Goal: Information Seeking & Learning: Learn about a topic

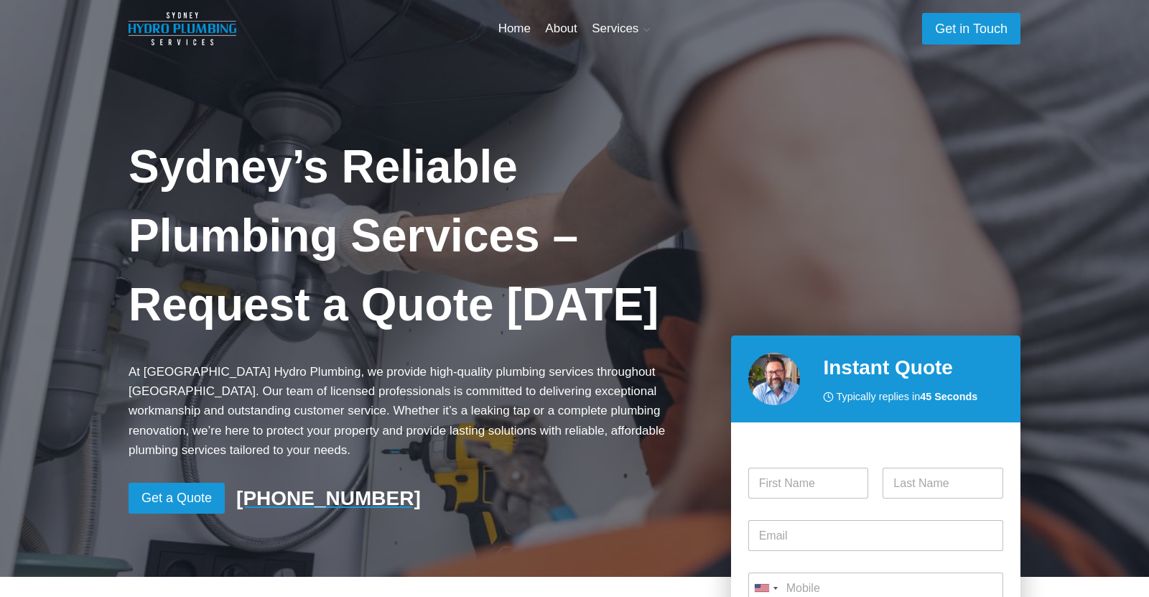
click at [622, 27] on span "Services Expand" at bounding box center [620, 28] width 59 height 19
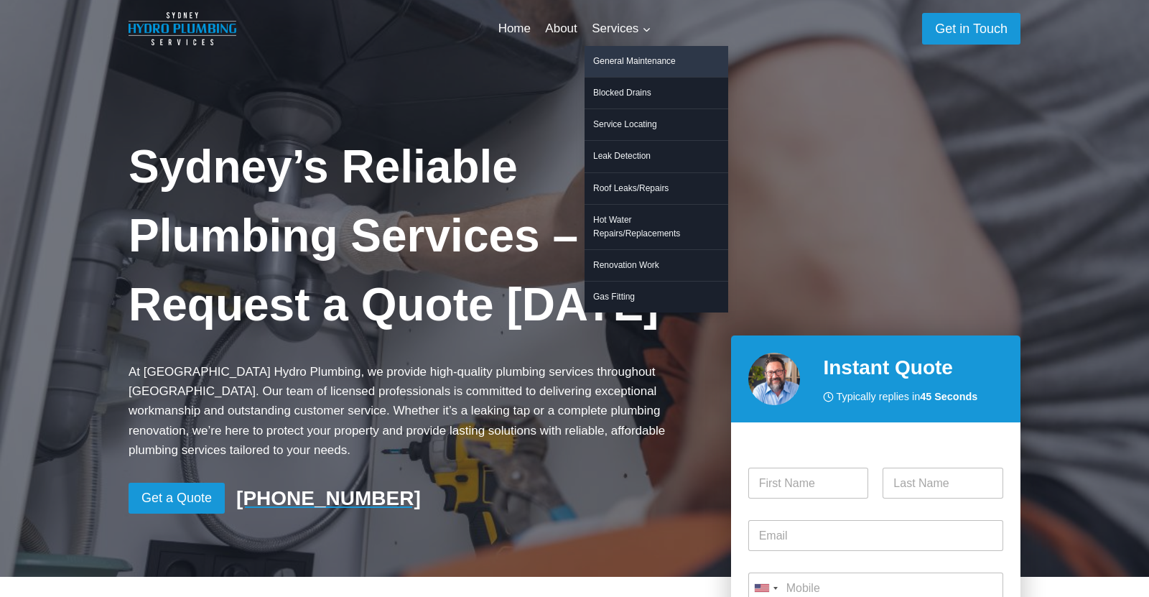
click at [629, 65] on link "General Maintenance" at bounding box center [656, 61] width 144 height 31
click at [624, 90] on link "Blocked Drains" at bounding box center [656, 93] width 144 height 31
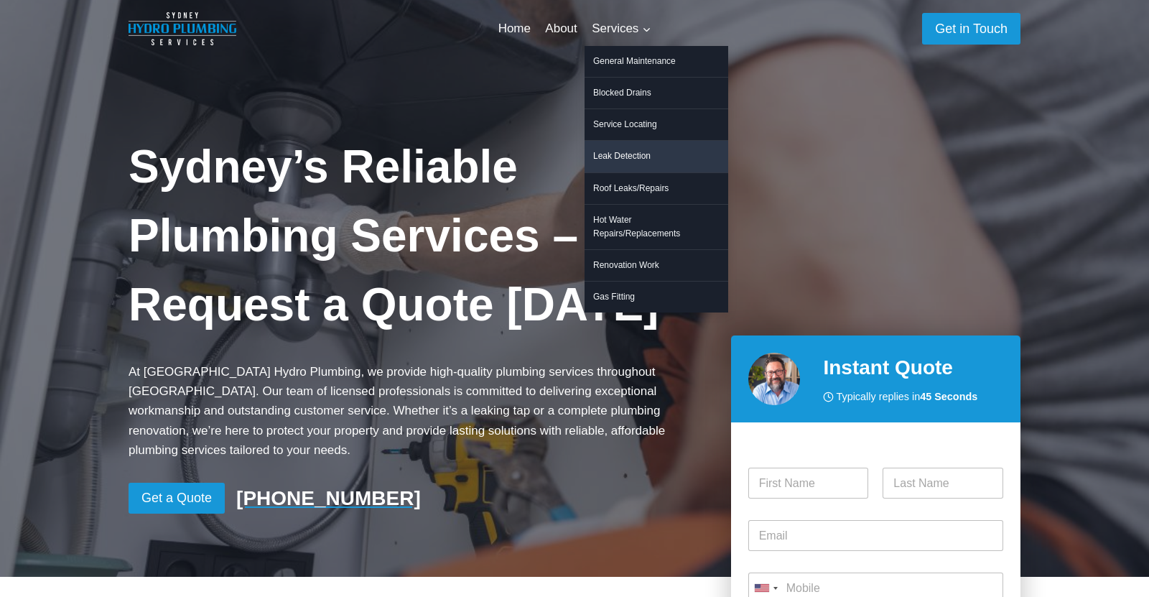
click at [635, 156] on link "Leak Detection" at bounding box center [656, 156] width 144 height 31
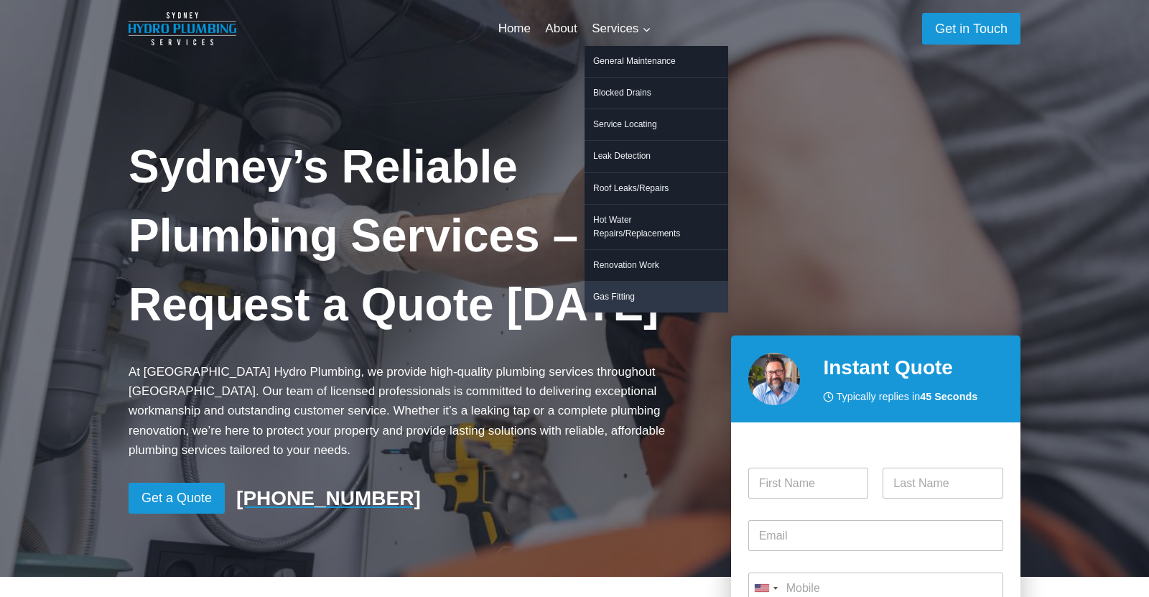
click at [628, 295] on link "Gas Fitting" at bounding box center [656, 296] width 144 height 31
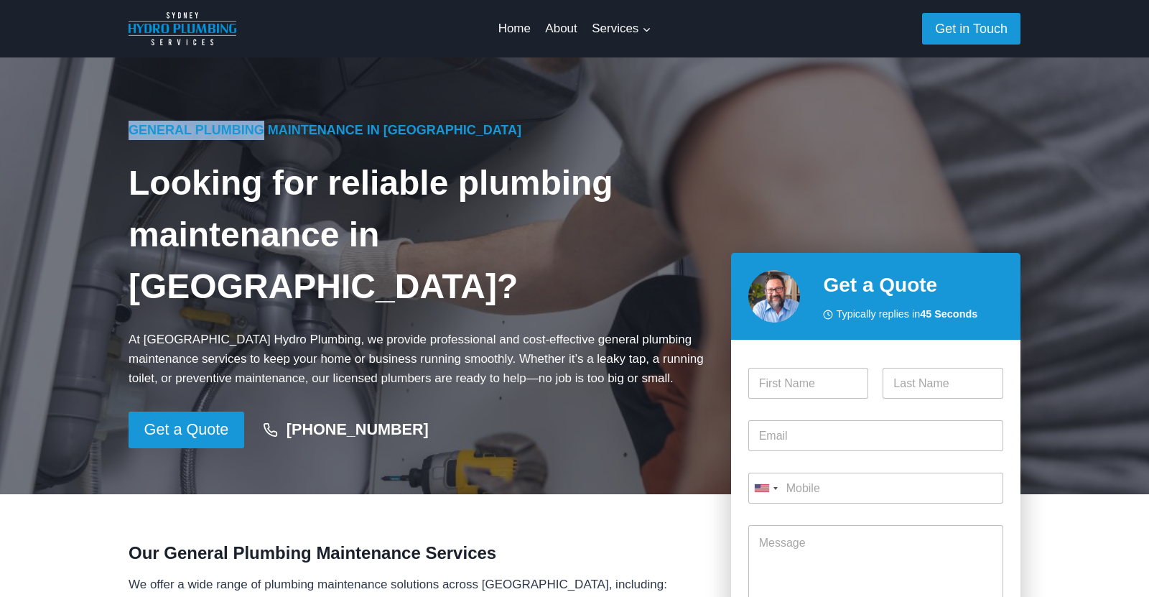
drag, startPoint x: 123, startPoint y: 128, endPoint x: 250, endPoint y: 128, distance: 127.1
click at [250, 128] on div "General Plumbing Maintenance in Sydney Looking for reliable plumbing maintenanc…" at bounding box center [574, 275] width 926 height 436
click at [346, 159] on h1 "Looking for reliable plumbing maintenance in Sydney?" at bounding box center [417, 234] width 579 height 155
drag, startPoint x: 190, startPoint y: 133, endPoint x: 348, endPoint y: 132, distance: 158.6
click at [348, 132] on h6 "General Plumbing Maintenance in Sydney" at bounding box center [417, 130] width 579 height 19
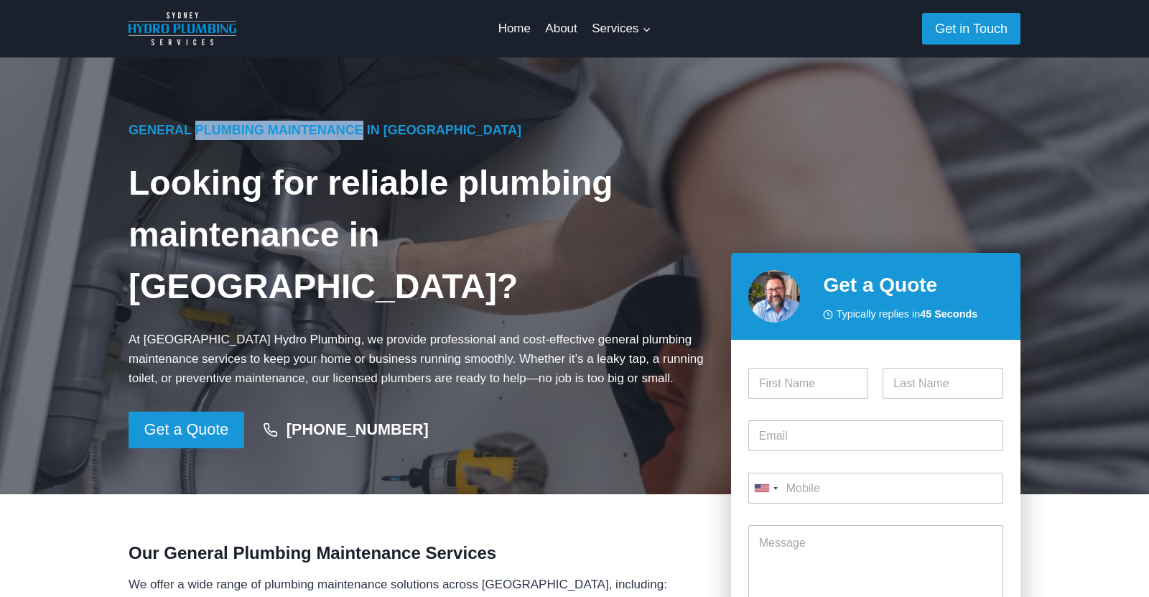
copy h6 "Plumbing Maintenance"
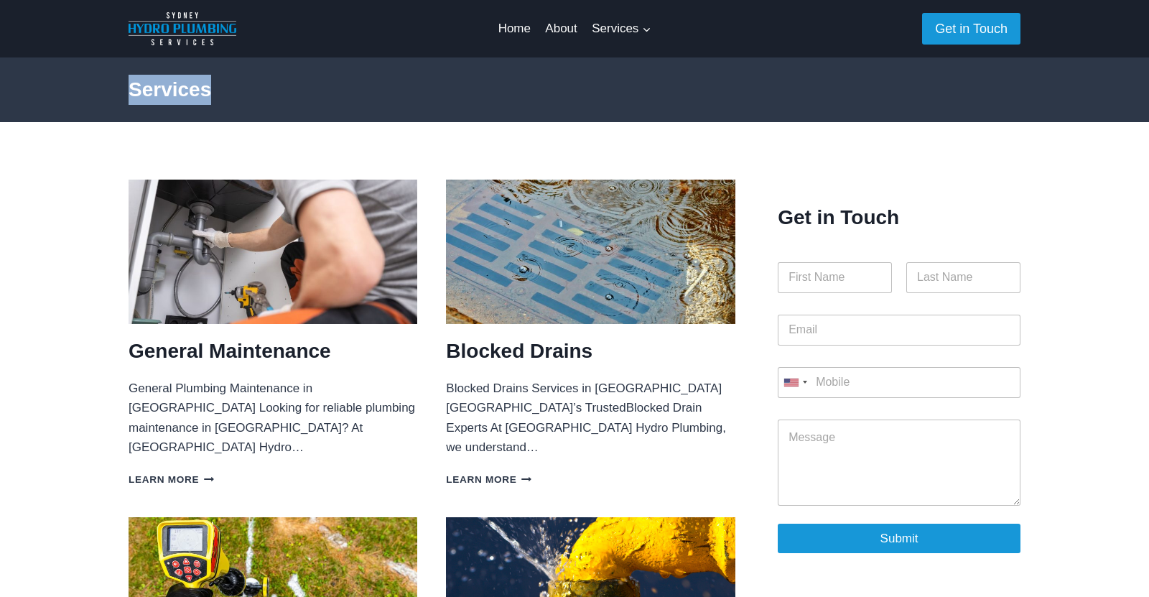
drag, startPoint x: 118, startPoint y: 87, endPoint x: 236, endPoint y: 87, distance: 118.4
click at [236, 87] on div "Services" at bounding box center [574, 89] width 926 height 65
copy h2 "Services"
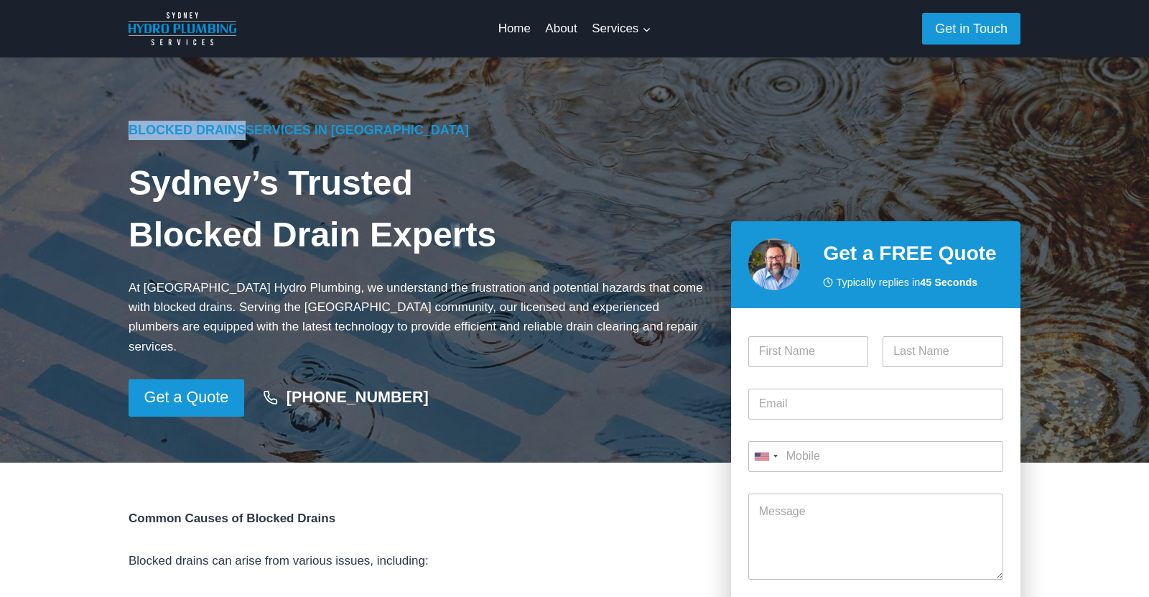
drag, startPoint x: 122, startPoint y: 134, endPoint x: 233, endPoint y: 131, distance: 111.3
click at [233, 131] on div "Blocked Drains Services in Sydney Sydney’s Trusted Blocked Drain Experts At Syd…" at bounding box center [574, 259] width 926 height 405
copy link "Blocked Drains"
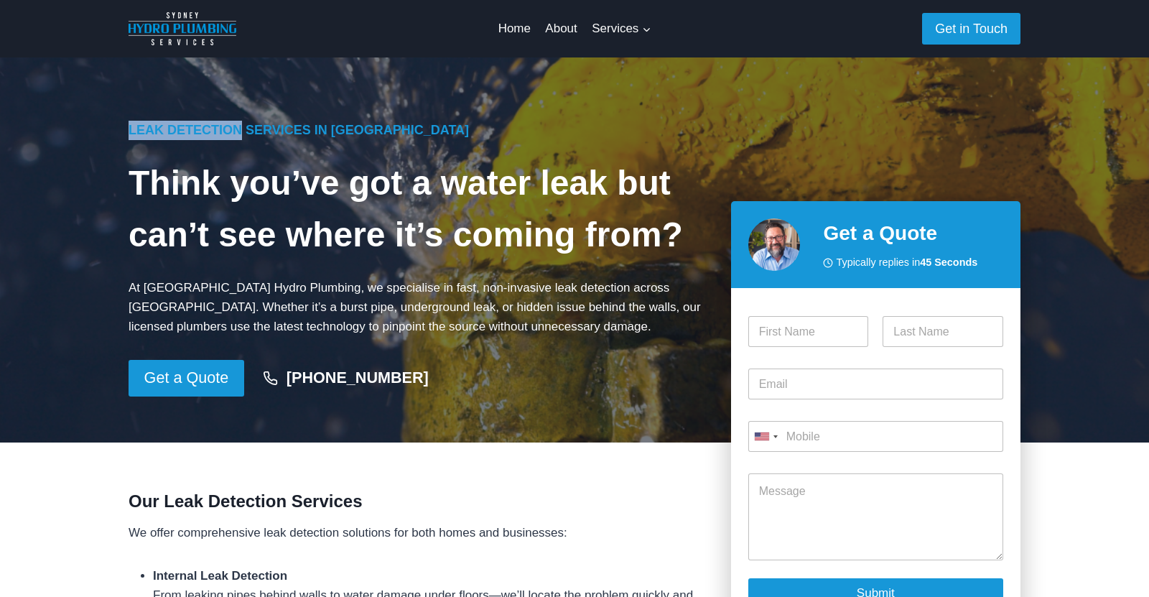
drag, startPoint x: 108, startPoint y: 132, endPoint x: 230, endPoint y: 135, distance: 122.8
click at [230, 135] on div "Leak Detection Services in [GEOGRAPHIC_DATA] Think you’ve got a water leak but …" at bounding box center [574, 249] width 1149 height 385
copy div "Leak Detection"
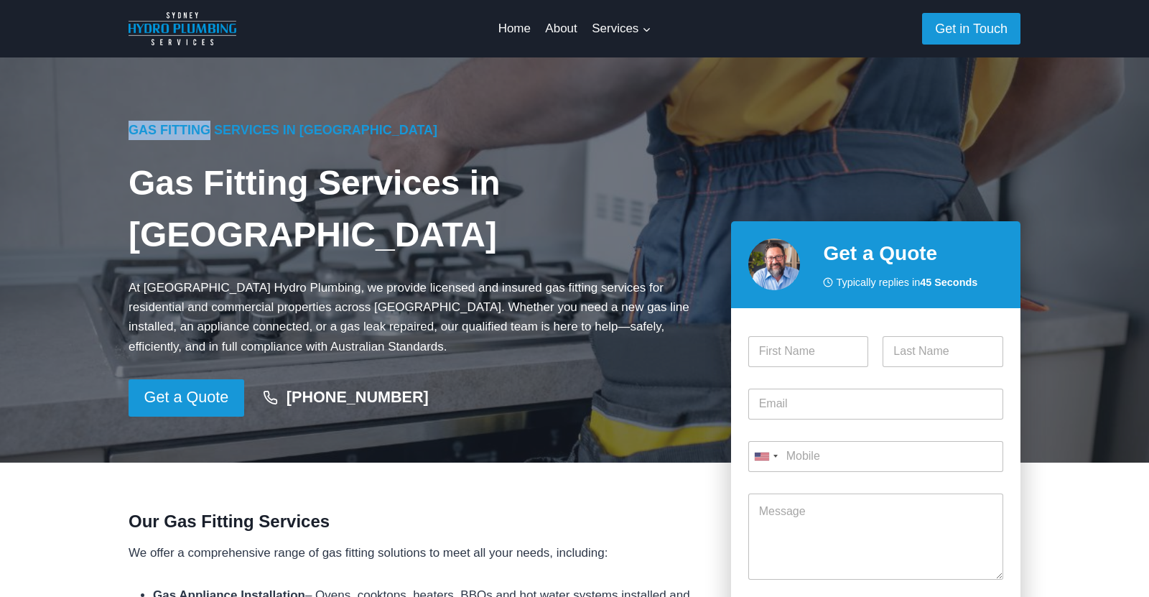
drag, startPoint x: 124, startPoint y: 133, endPoint x: 207, endPoint y: 134, distance: 82.6
click at [207, 134] on div "Gas Fitting Services in [GEOGRAPHIC_DATA] Gas Fitting Services in [GEOGRAPHIC_D…" at bounding box center [574, 259] width 926 height 405
copy h6 "Gas Fitting"
